Goal: Information Seeking & Learning: Learn about a topic

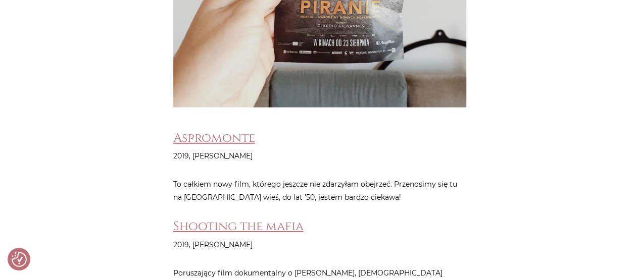
scroll to position [1414, 0]
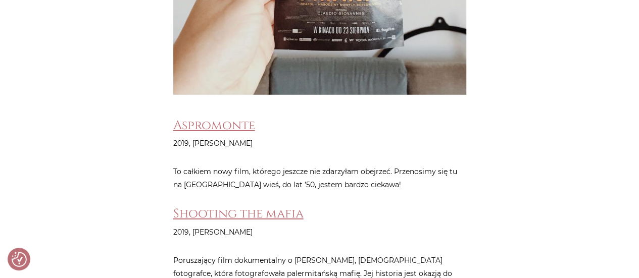
drag, startPoint x: 479, startPoint y: 85, endPoint x: 597, endPoint y: 122, distance: 123.8
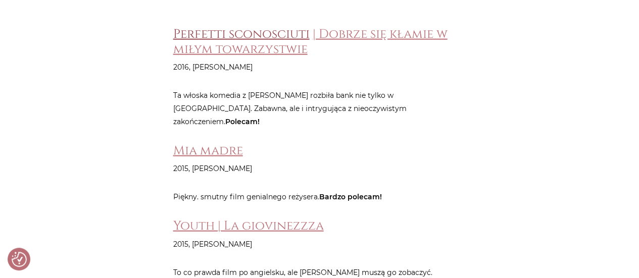
scroll to position [3080, 0]
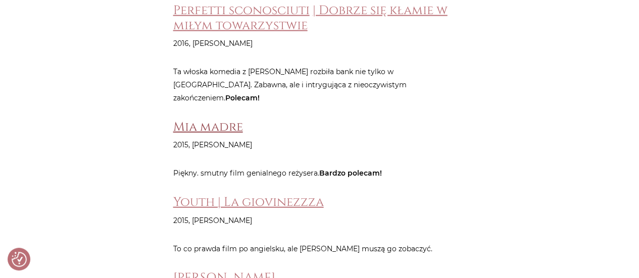
click at [227, 119] on link "Mia madre" at bounding box center [208, 127] width 70 height 17
click at [225, 119] on link "Mia madre" at bounding box center [208, 127] width 70 height 17
click at [264, 194] on link "Youth | La giovinezzza" at bounding box center [248, 202] width 150 height 17
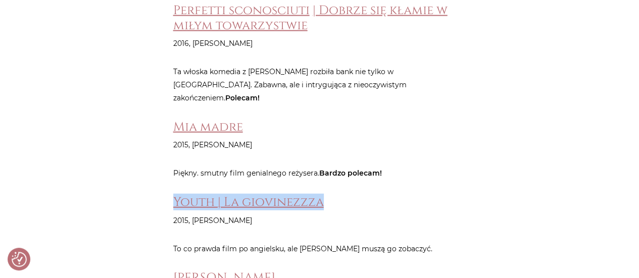
drag, startPoint x: 330, startPoint y: 129, endPoint x: 169, endPoint y: 135, distance: 161.2
copy link "Youth | La giovinezzza"
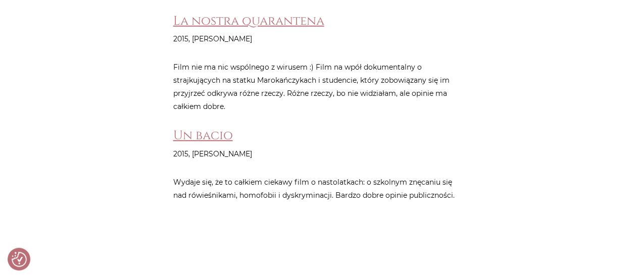
scroll to position [5201, 0]
